Goal: Navigation & Orientation: Find specific page/section

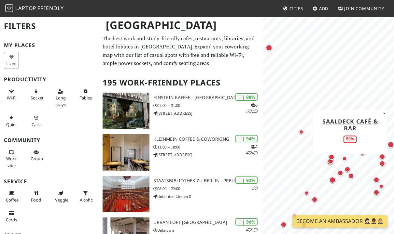
click at [301, 133] on div "Map marker" at bounding box center [301, 132] width 5 height 5
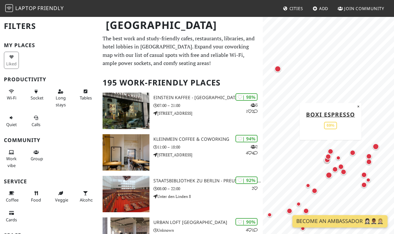
click at [330, 151] on div "Map marker" at bounding box center [331, 152] width 6 height 6
